Goal: Check status: Check status

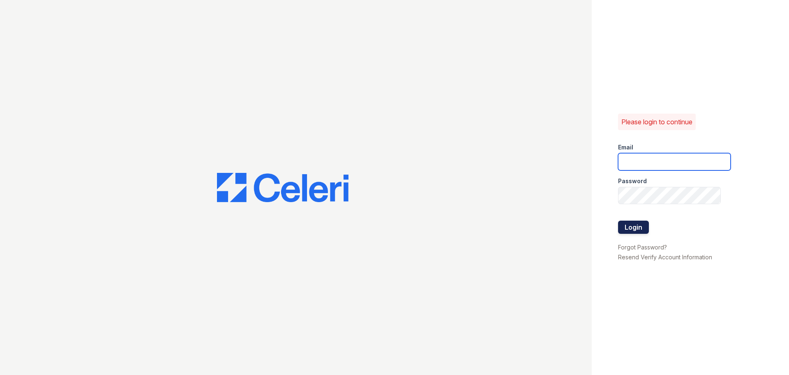
type input "greenwood1@cafmanagement.com"
click at [631, 230] on button "Login" at bounding box center [633, 226] width 31 height 13
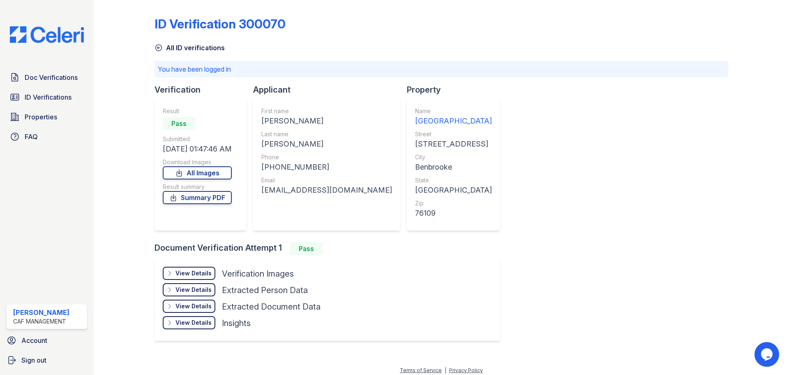
drag, startPoint x: 78, startPoint y: 188, endPoint x: 83, endPoint y: 176, distance: 12.7
click at [80, 180] on div "Doc Verifications ID Verifications Properties FAQ Elda Torres CAF Management Ac…" at bounding box center [47, 187] width 94 height 375
click at [56, 77] on span "Doc Verifications" at bounding box center [51, 77] width 53 height 10
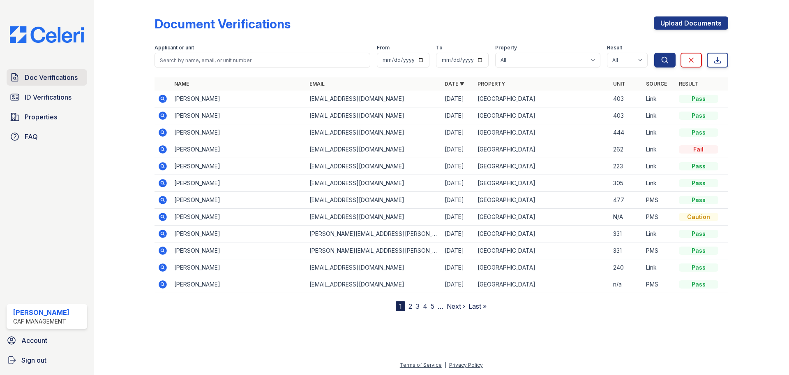
click at [68, 77] on span "Doc Verifications" at bounding box center [51, 77] width 53 height 10
click at [45, 81] on span "Doc Verifications" at bounding box center [51, 77] width 53 height 10
click at [162, 99] on icon at bounding box center [162, 98] width 2 height 2
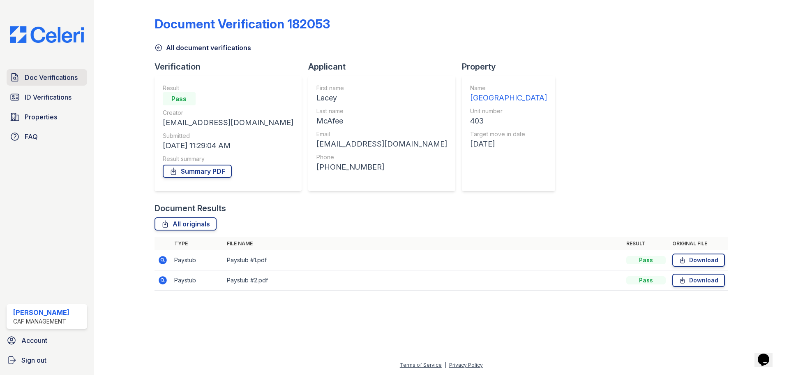
click at [44, 83] on link "Doc Verifications" at bounding box center [47, 77] width 81 height 16
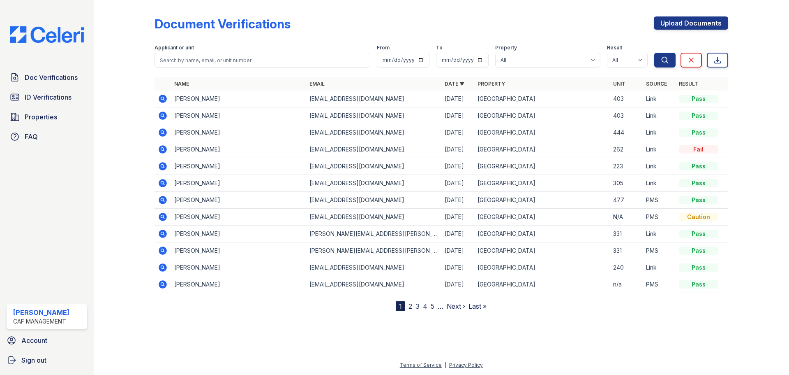
click at [162, 116] on icon at bounding box center [162, 115] width 2 height 2
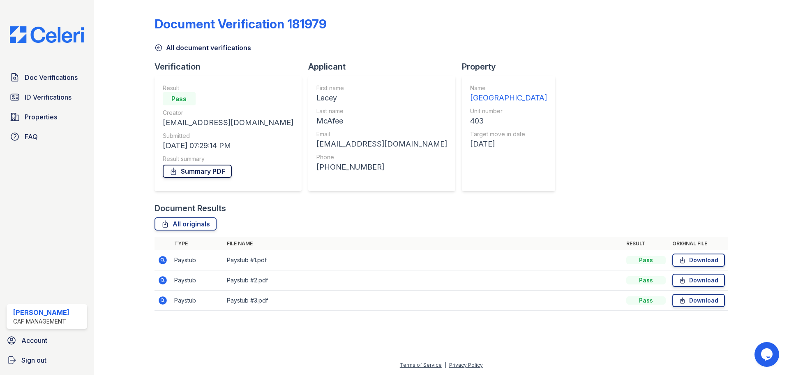
click at [185, 169] on link "Summary PDF" at bounding box center [197, 170] width 69 height 13
click at [58, 102] on span "ID Verifications" at bounding box center [48, 97] width 47 height 10
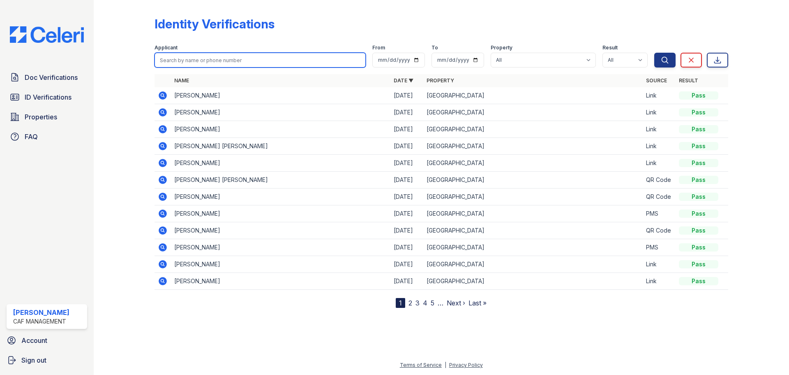
click at [207, 60] on input "search" at bounding box center [260, 60] width 211 height 15
paste input "https://app.getceleri.com/3696feab-b6ff-44c6-9358-ec9647a7cf51/submit"
type input "https://app.getceleri.com/3696feab-b6ff-44c6-9358-ec9647a7cf51/submit"
click at [359, 61] on input "https://app.getceleri.com/3696feab-b6ff-44c6-9358-ec9647a7cf51/submit" at bounding box center [260, 60] width 211 height 15
click at [236, 60] on input "search" at bounding box center [260, 60] width 211 height 15
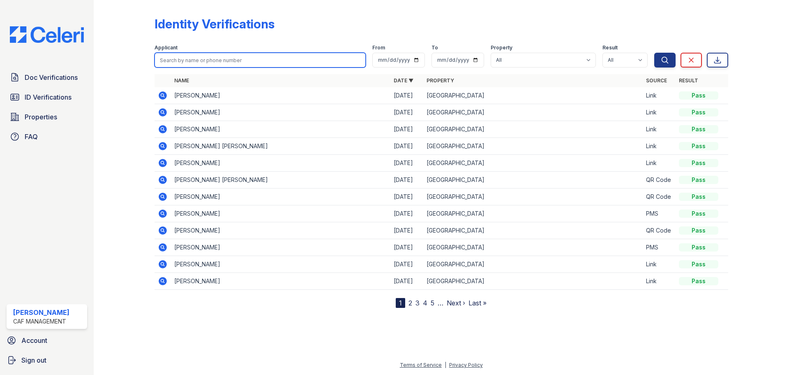
paste input "McAfee, Lacey"
type input "McAfee, Lacey"
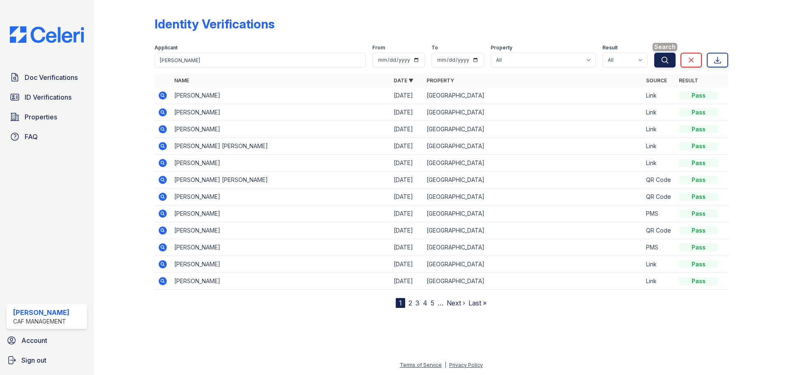
click at [667, 59] on icon "submit" at bounding box center [665, 60] width 6 height 6
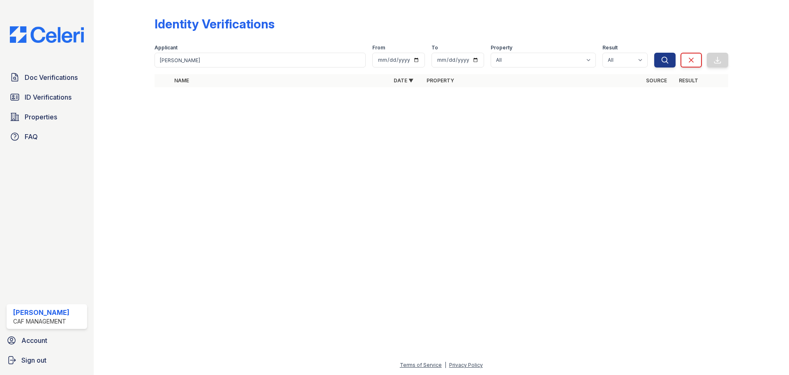
click at [214, 157] on div at bounding box center [441, 234] width 669 height 251
click at [48, 79] on span "Doc Verifications" at bounding box center [51, 77] width 53 height 10
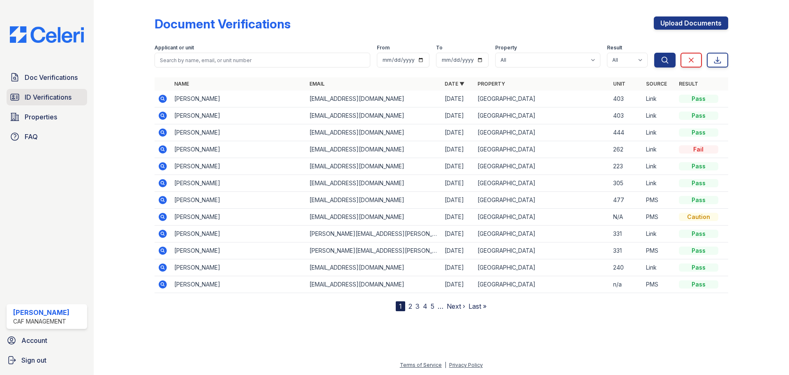
click at [32, 96] on span "ID Verifications" at bounding box center [48, 97] width 47 height 10
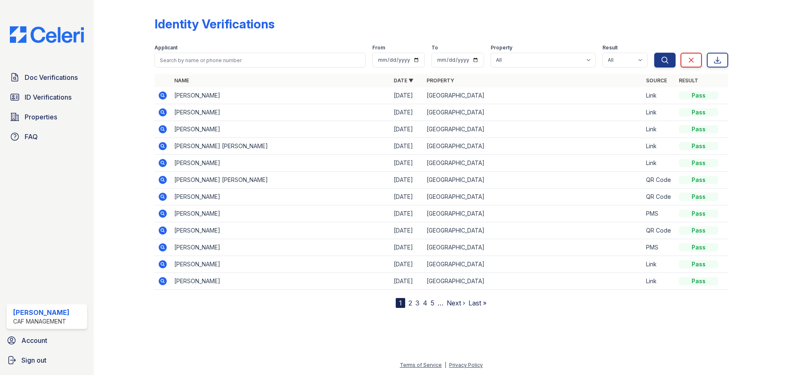
click at [430, 301] on nav "1 2 3 4 5 … Next › Last »" at bounding box center [441, 303] width 91 height 10
click at [163, 197] on icon at bounding box center [162, 196] width 2 height 2
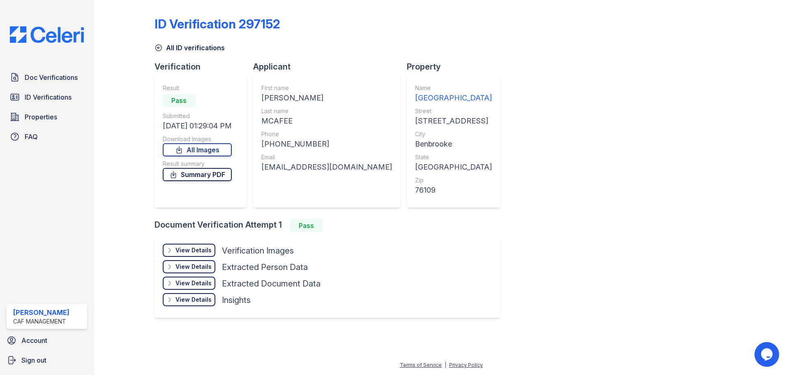
click at [208, 178] on link "Summary PDF" at bounding box center [197, 174] width 69 height 13
click at [198, 148] on link "All Images" at bounding box center [197, 149] width 69 height 13
